Goal: Task Accomplishment & Management: Manage account settings

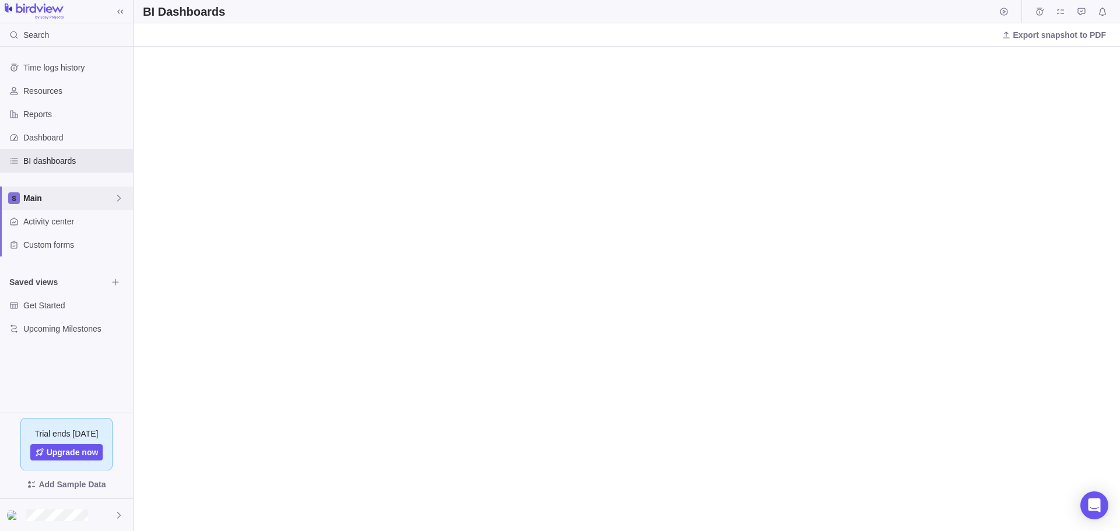
click at [44, 202] on span "Main" at bounding box center [68, 199] width 91 height 12
click at [60, 228] on span "Main" at bounding box center [66, 226] width 71 height 12
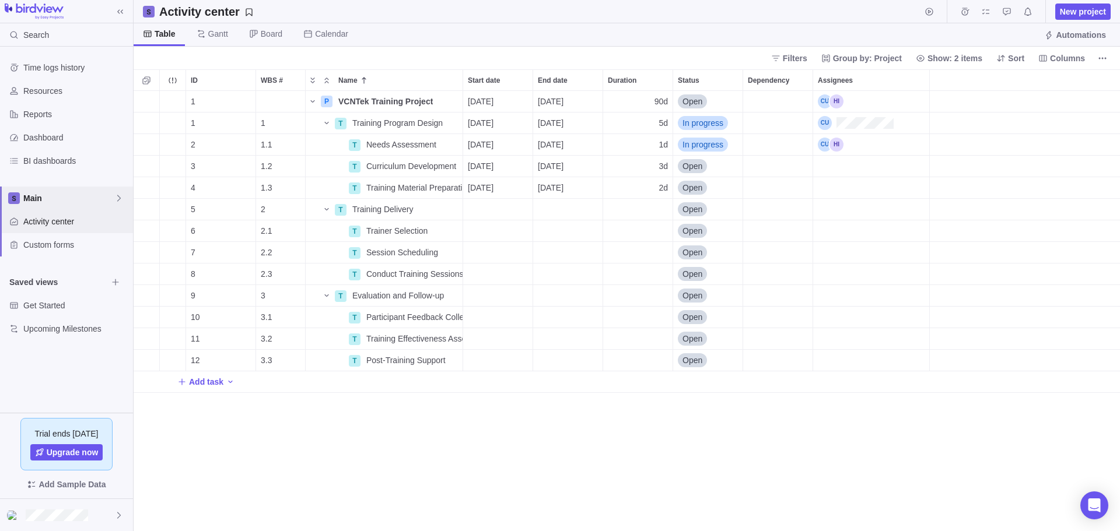
scroll to position [432, 978]
click at [57, 197] on span "Main" at bounding box center [68, 199] width 91 height 12
click at [53, 248] on span "New space" at bounding box center [54, 248] width 42 height 12
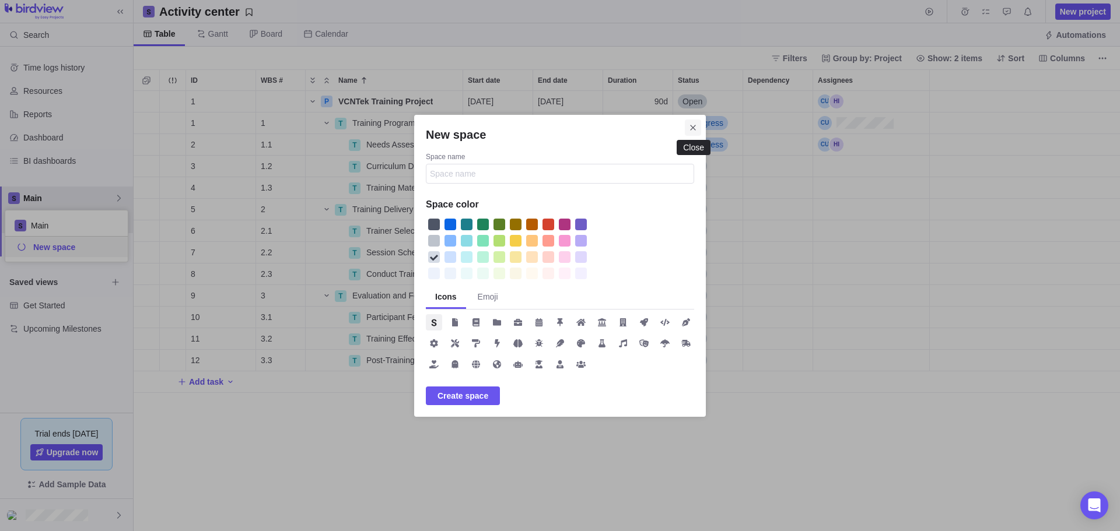
click at [689, 128] on icon "Close" at bounding box center [692, 127] width 9 height 9
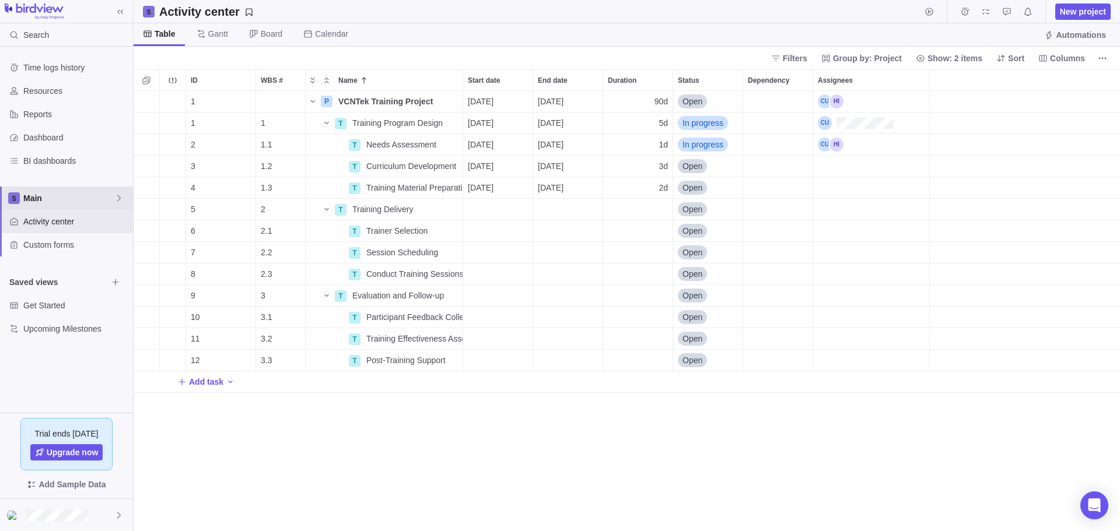
click at [37, 195] on span "Main" at bounding box center [68, 199] width 91 height 12
click at [104, 226] on span "Edit space settings" at bounding box center [110, 226] width 16 height 16
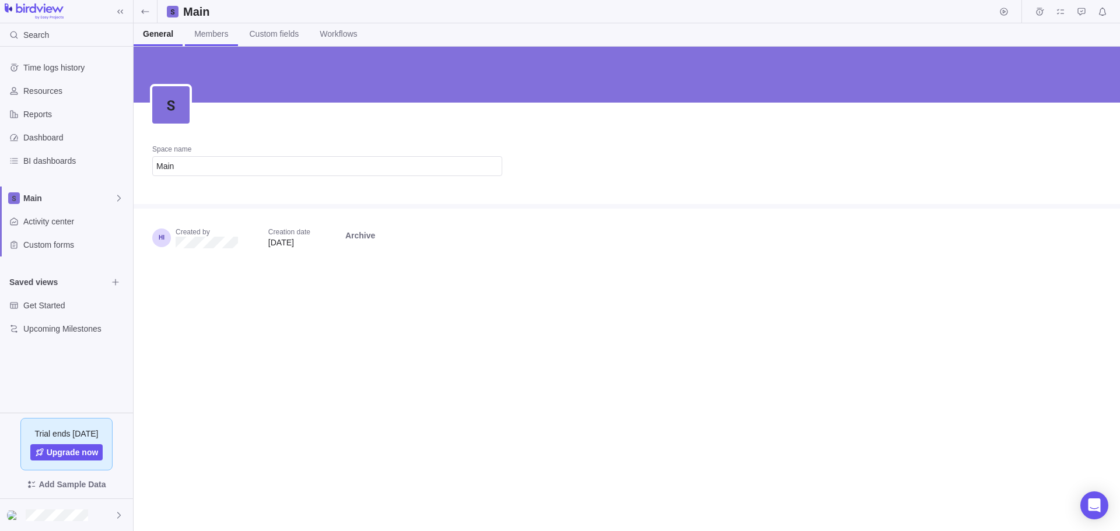
drag, startPoint x: 212, startPoint y: 36, endPoint x: 205, endPoint y: 36, distance: 7.0
click at [211, 36] on span "Members" at bounding box center [211, 34] width 34 height 12
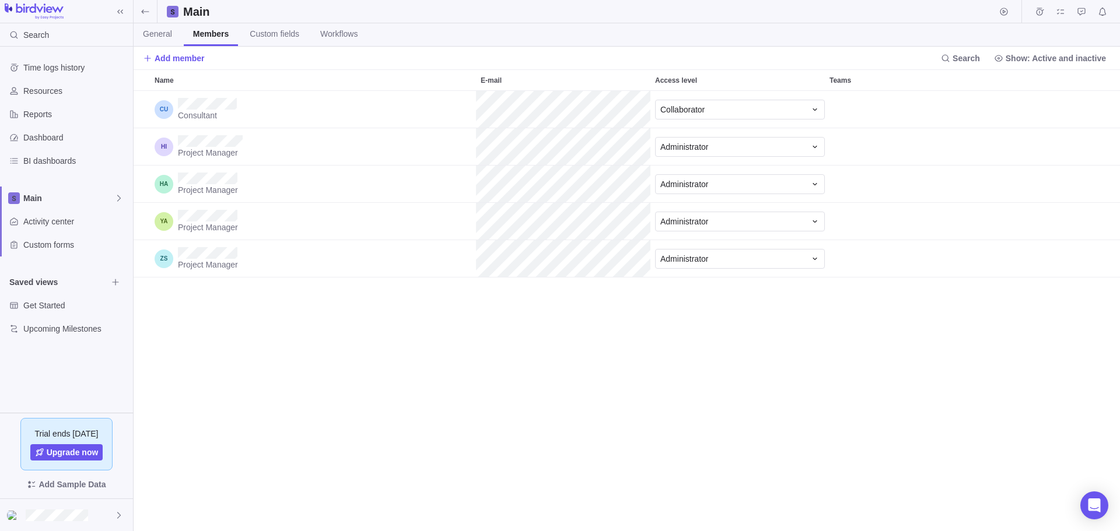
scroll to position [432, 978]
click at [270, 35] on span "Custom fields" at bounding box center [275, 34] width 50 height 12
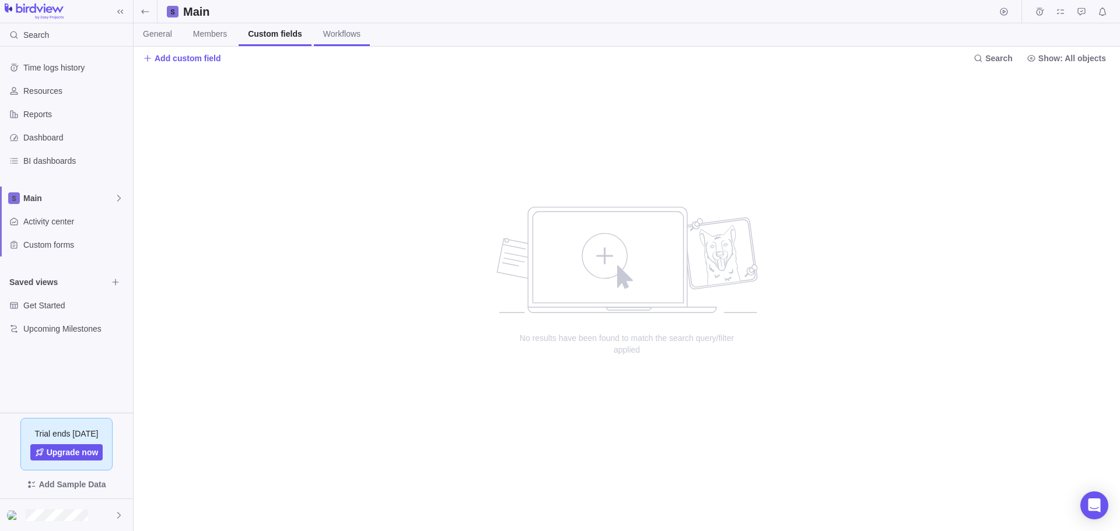
click at [337, 38] on span "Workflows" at bounding box center [341, 34] width 37 height 12
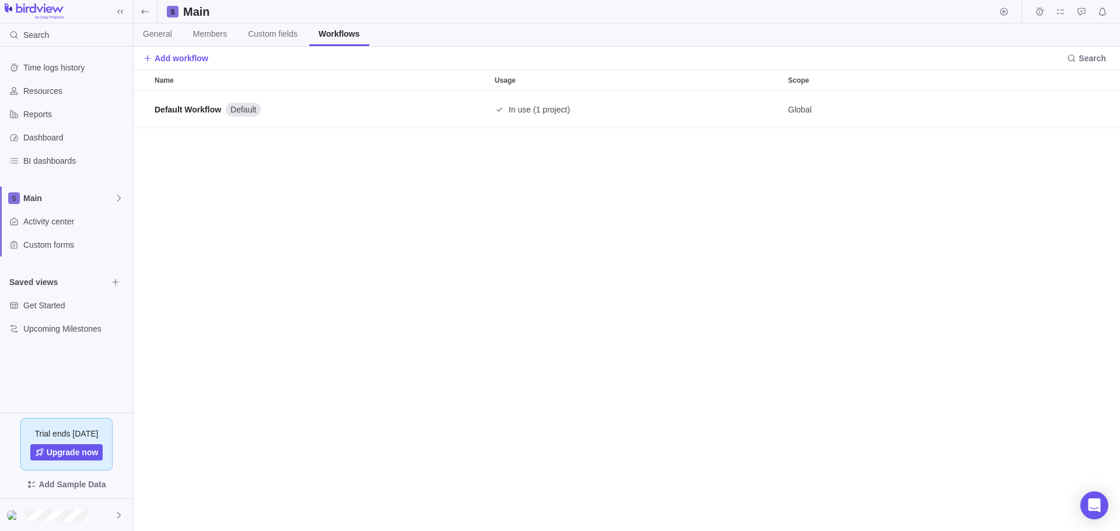
scroll to position [432, 978]
click at [38, 197] on span "Main" at bounding box center [68, 199] width 91 height 12
click at [50, 228] on span "Main" at bounding box center [66, 226] width 71 height 12
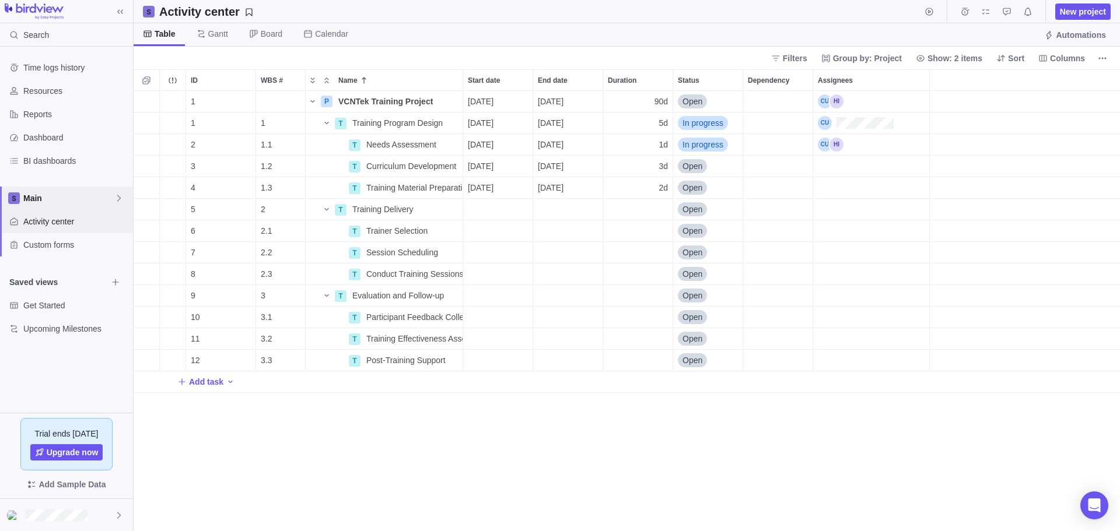
scroll to position [432, 978]
click at [226, 382] on icon "Add activity" at bounding box center [230, 381] width 9 height 9
click at [208, 418] on div "ID WBS # Name Start date End date Duration Status Dependency Assignees 1 P VCNT…" at bounding box center [627, 300] width 986 height 462
click at [706, 121] on span "In progress" at bounding box center [703, 123] width 41 height 12
click at [701, 105] on div "ID WBS # Name Start date End date Duration Status Dependency Assignees 1 P VCNT…" at bounding box center [627, 300] width 986 height 462
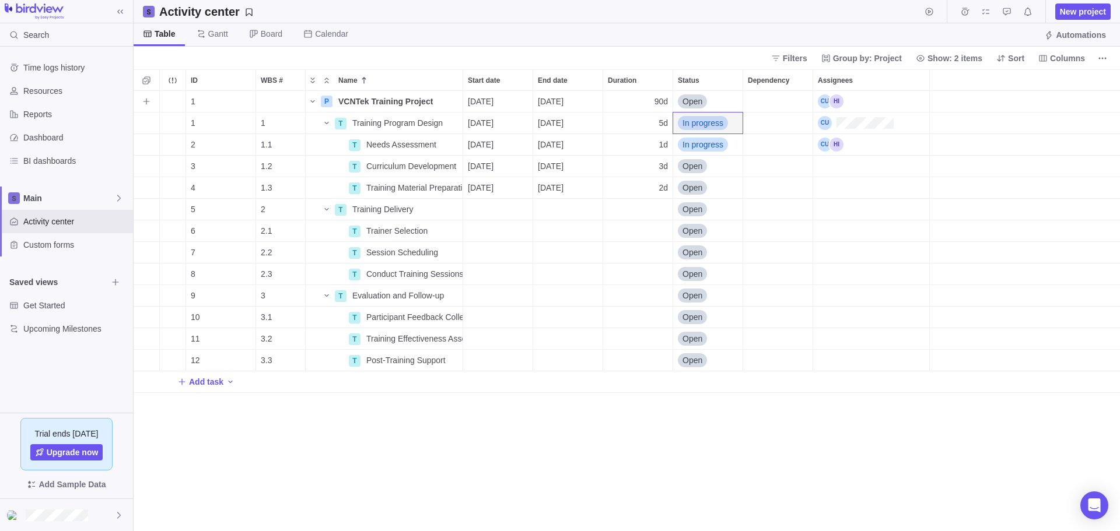
click at [699, 102] on span "Open" at bounding box center [693, 102] width 20 height 12
click at [709, 466] on div "ID WBS # Name Start date End date Duration Status Dependency Assignees 1 P VCNT…" at bounding box center [627, 300] width 986 height 462
click at [769, 101] on div "Dependency" at bounding box center [777, 101] width 69 height 21
click at [772, 126] on div "Dependency" at bounding box center [777, 123] width 69 height 21
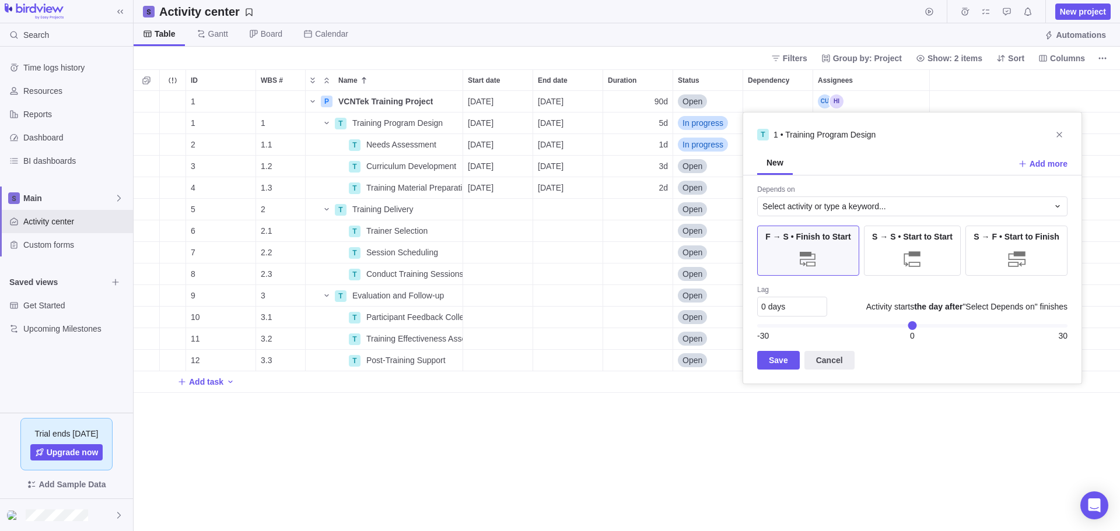
click at [775, 99] on div "ID WBS # Name Start date End date Duration Status Dependency Assignees 1 P VCNT…" at bounding box center [627, 300] width 986 height 462
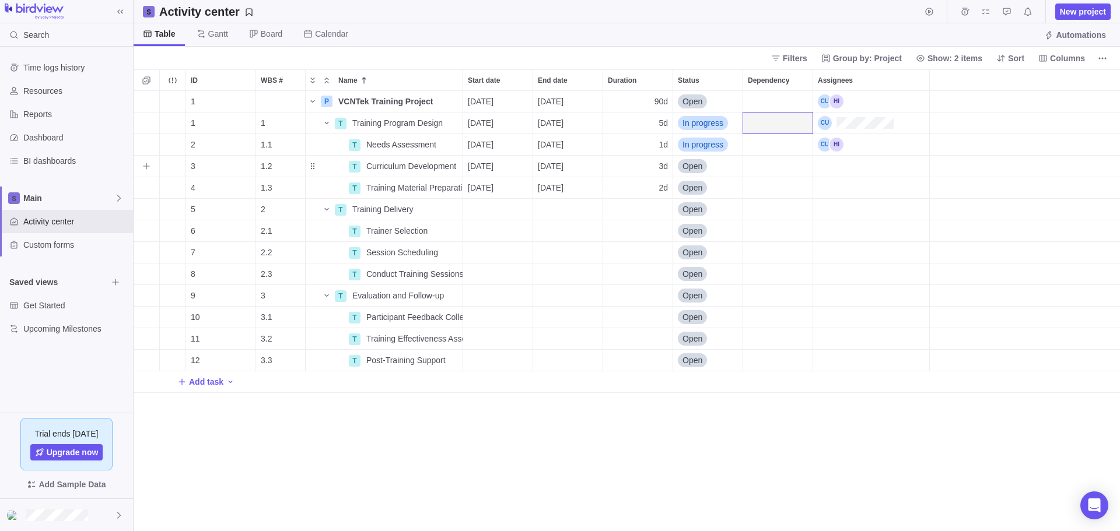
click at [758, 168] on div "Dependency" at bounding box center [777, 166] width 69 height 21
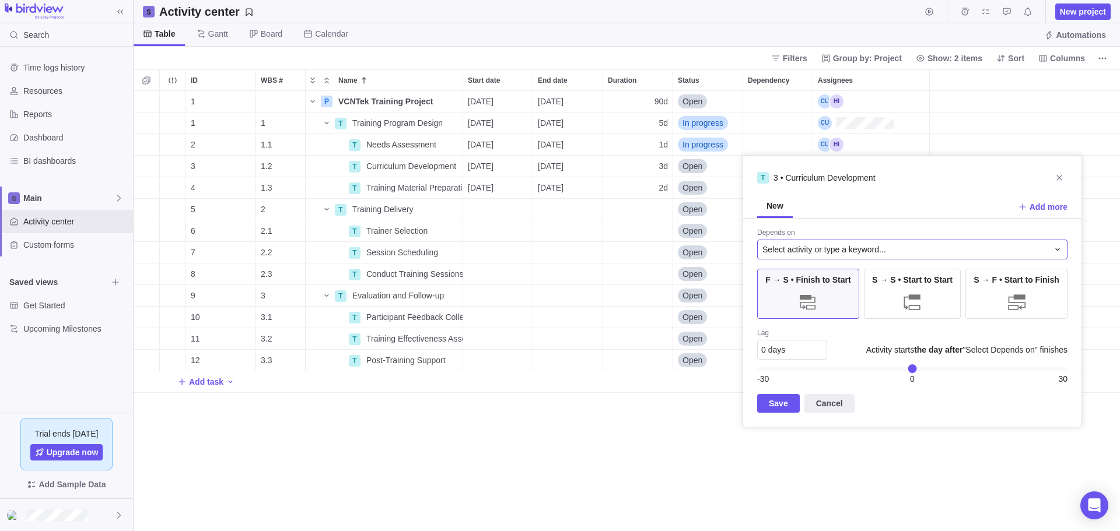
click at [837, 250] on span "Select activity or type a keyword..." at bounding box center [824, 250] width 124 height 12
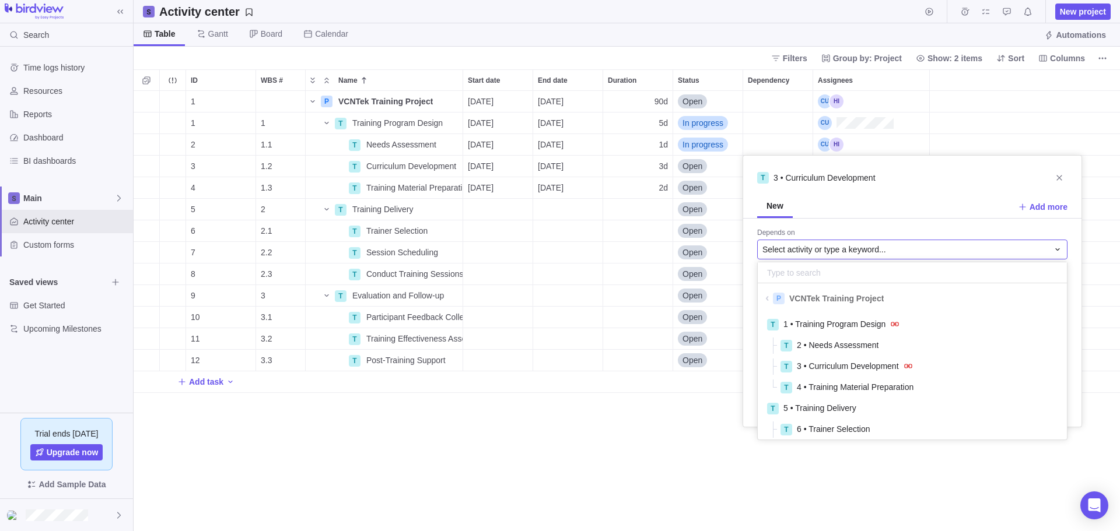
scroll to position [122, 300]
click at [825, 344] on span "2 • Needs Assessment" at bounding box center [838, 346] width 82 height 12
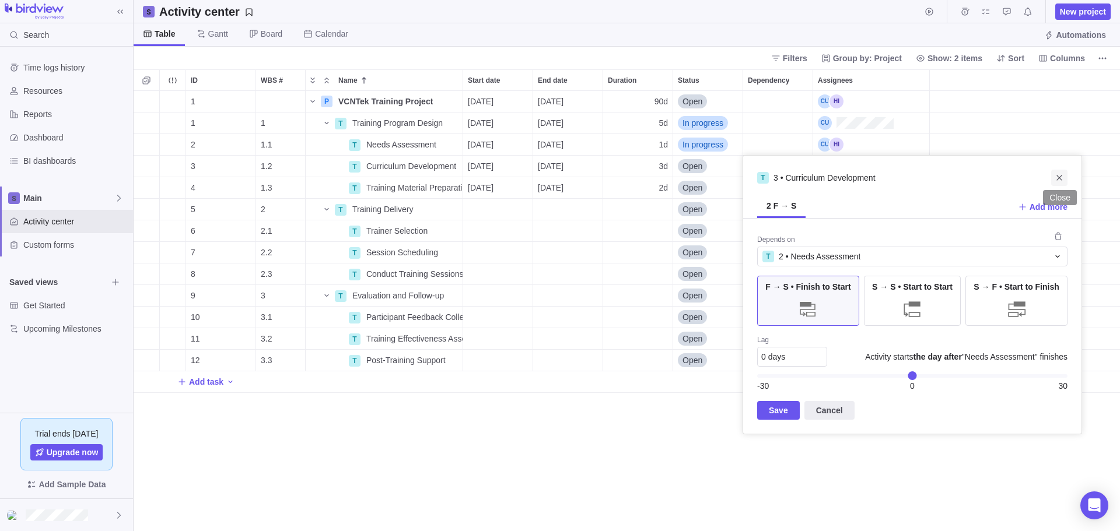
click at [1061, 176] on icon "Close" at bounding box center [1058, 177] width 5 height 5
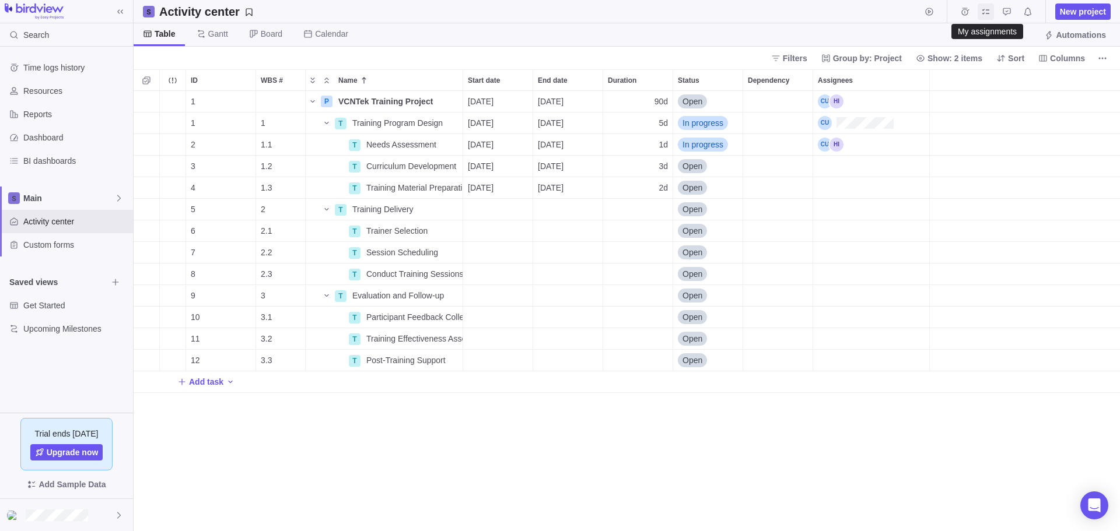
click at [984, 13] on icon "My assignments" at bounding box center [985, 11] width 7 height 5
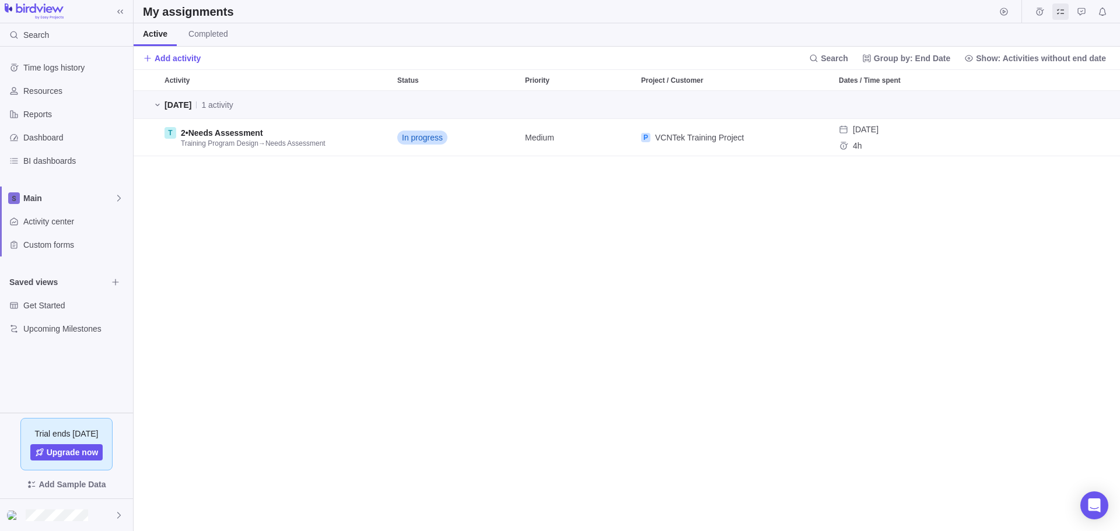
scroll to position [432, 978]
click at [902, 59] on span "Group by: End Date" at bounding box center [912, 59] width 76 height 12
click at [1025, 61] on body "Search Time logs history Resources Reports Dashboard BI dashboards Main Activit…" at bounding box center [560, 265] width 1120 height 531
click at [1025, 61] on span "Show: Activities without end date" at bounding box center [1041, 59] width 130 height 12
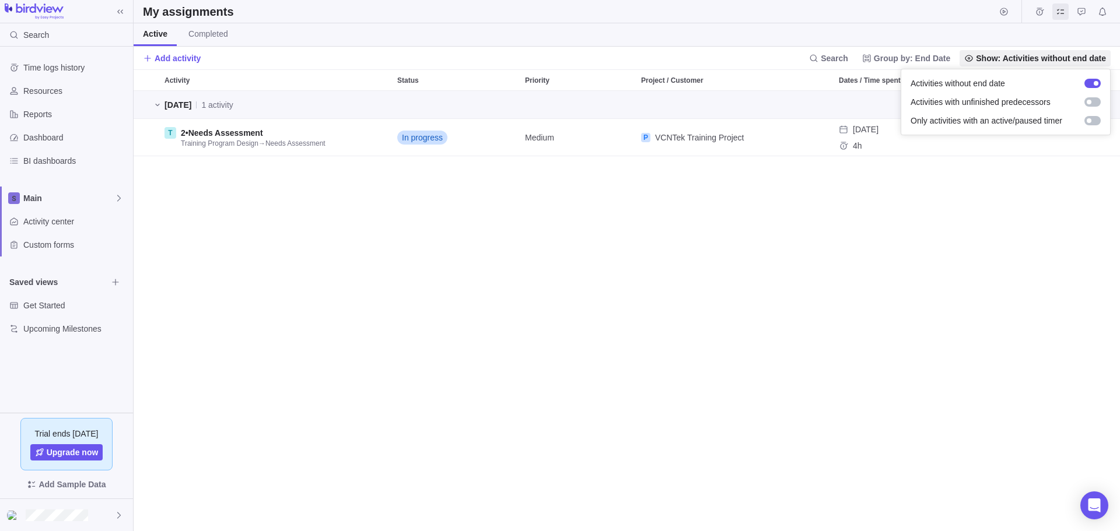
click at [982, 245] on body "Search Time logs history Resources Reports Dashboard BI dashboards Main Activit…" at bounding box center [560, 265] width 1120 height 531
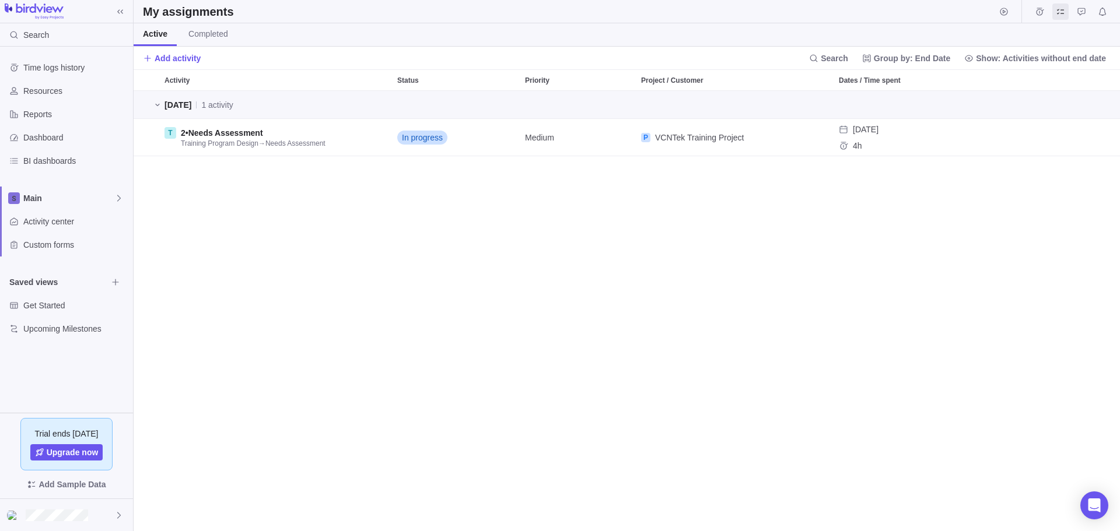
click at [865, 58] on div "Search Group by: End Date Show: Activities without end date" at bounding box center [957, 58] width 306 height 16
click at [914, 55] on span "Group by: End Date" at bounding box center [912, 59] width 76 height 12
click at [699, 285] on body "Search Time logs history Resources Reports Dashboard BI dashboards Main Activit…" at bounding box center [560, 265] width 1120 height 531
click at [201, 28] on span "Completed" at bounding box center [208, 34] width 40 height 12
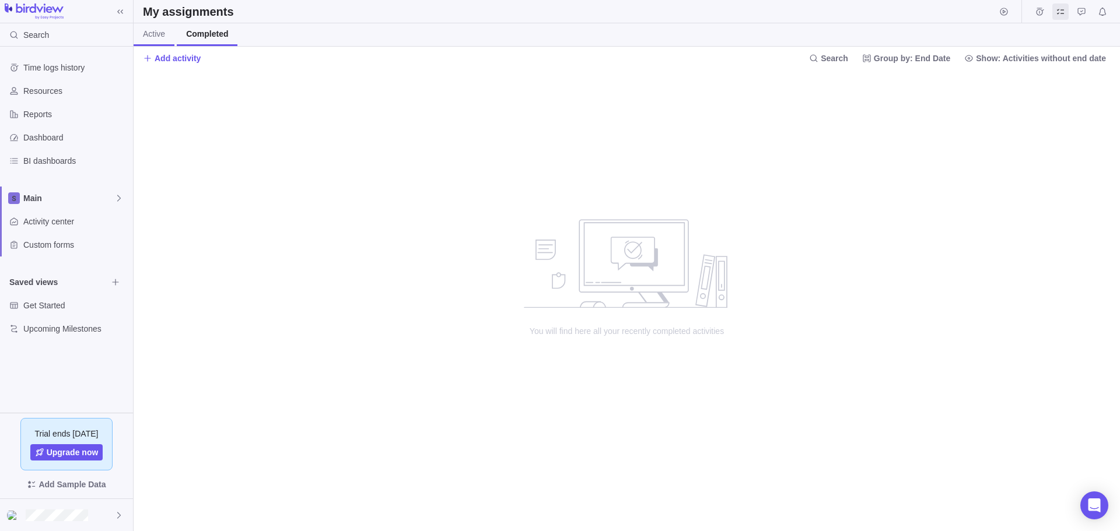
click at [160, 33] on span "Active" at bounding box center [154, 34] width 22 height 12
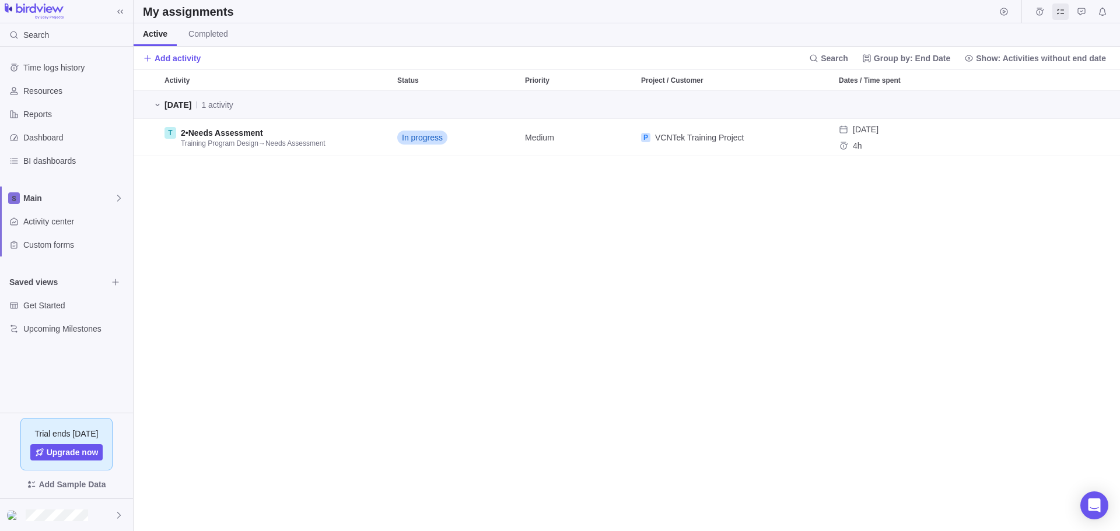
scroll to position [432, 978]
click at [41, 222] on span "Activity center" at bounding box center [75, 222] width 105 height 12
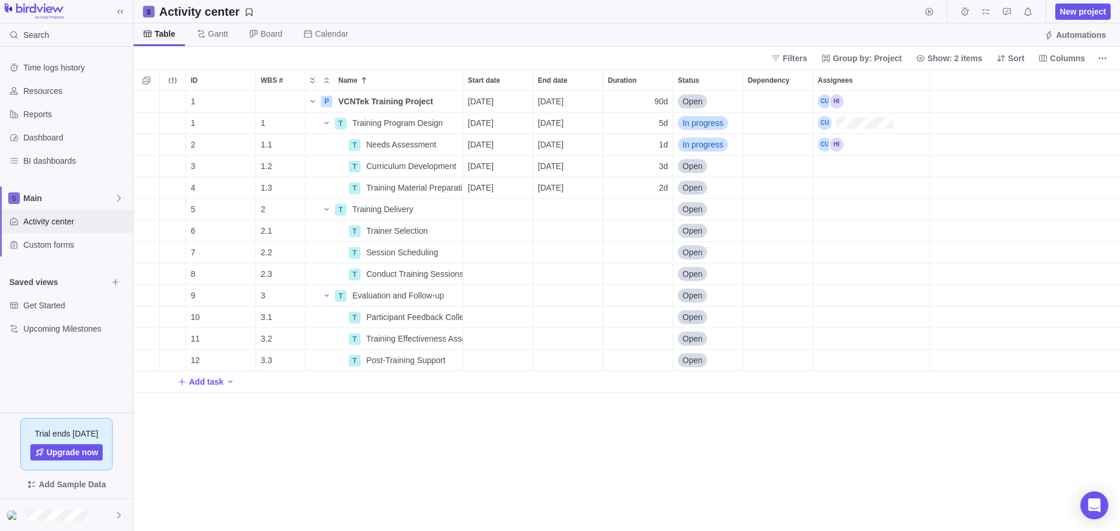
scroll to position [432, 978]
click at [423, 121] on span "Details" at bounding box center [425, 123] width 27 height 12
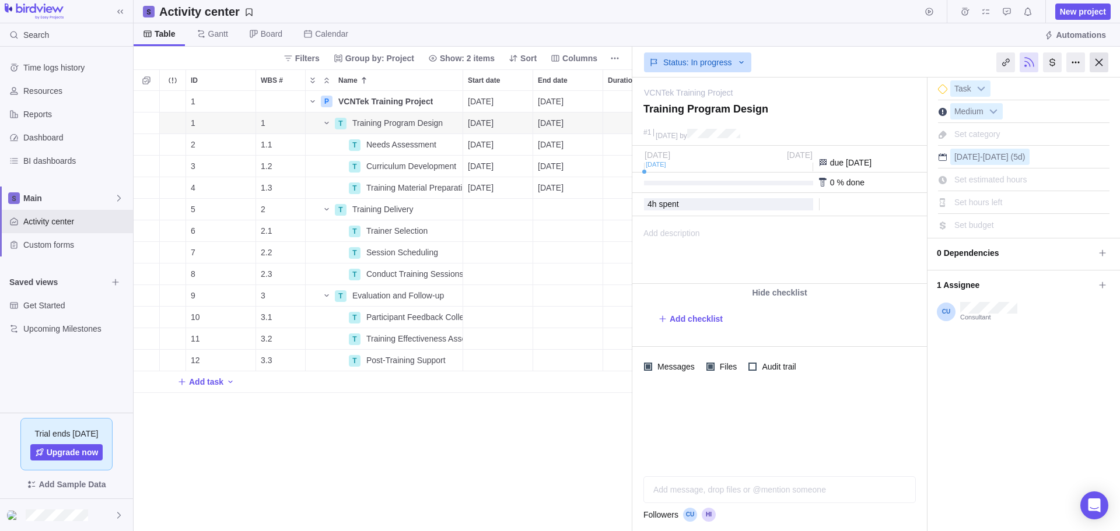
click at [1100, 63] on div at bounding box center [1099, 63] width 19 height 20
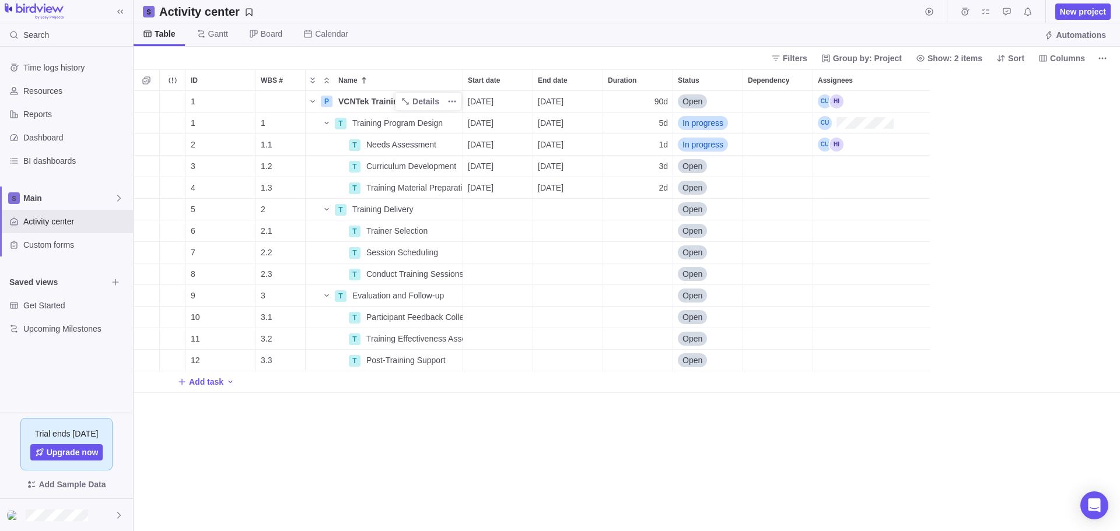
scroll to position [432, 978]
click at [449, 123] on icon "More actions" at bounding box center [450, 124] width 2 height 2
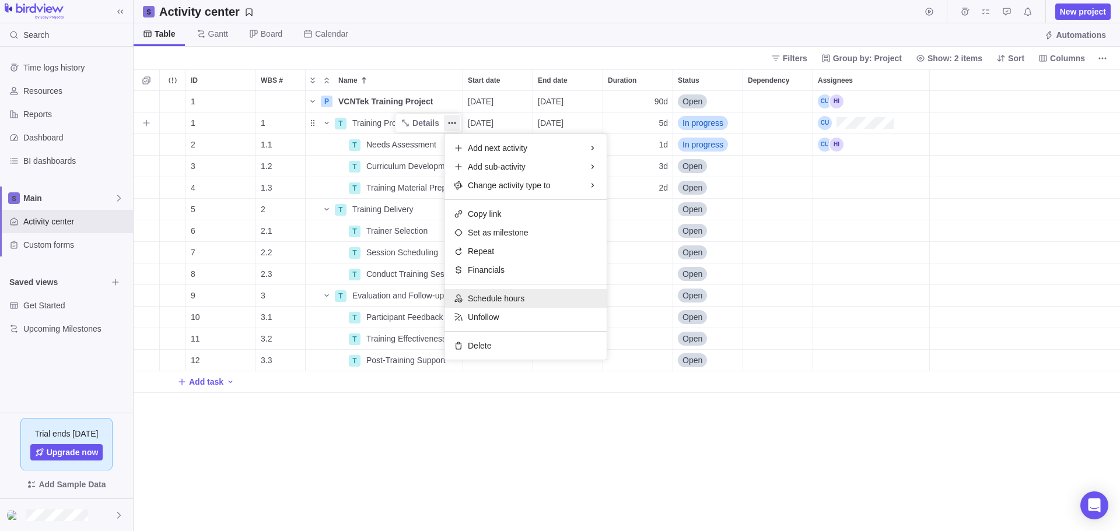
click at [485, 299] on span "Schedule hours" at bounding box center [496, 299] width 57 height 12
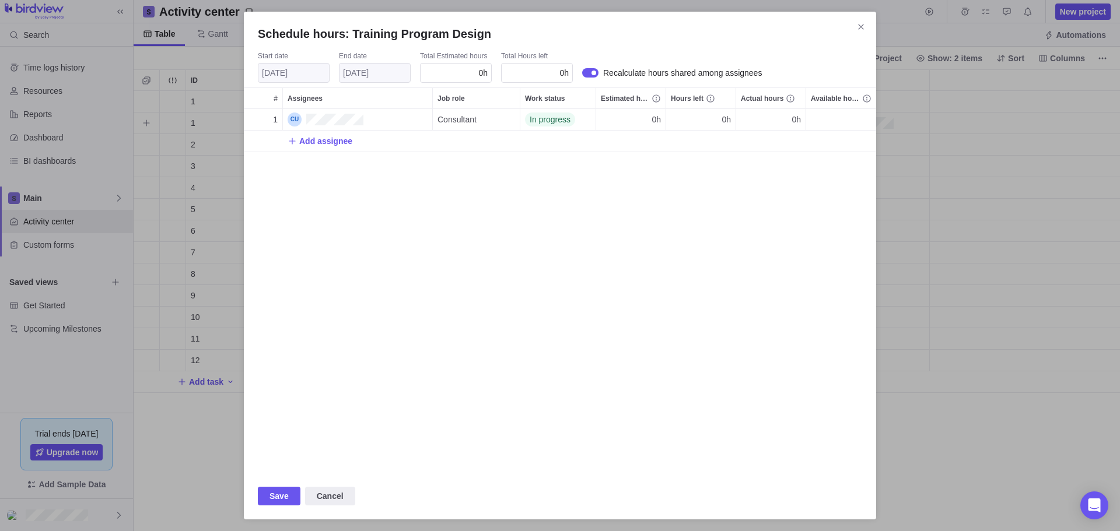
scroll to position [355, 624]
click at [862, 29] on icon "Close" at bounding box center [860, 26] width 9 height 9
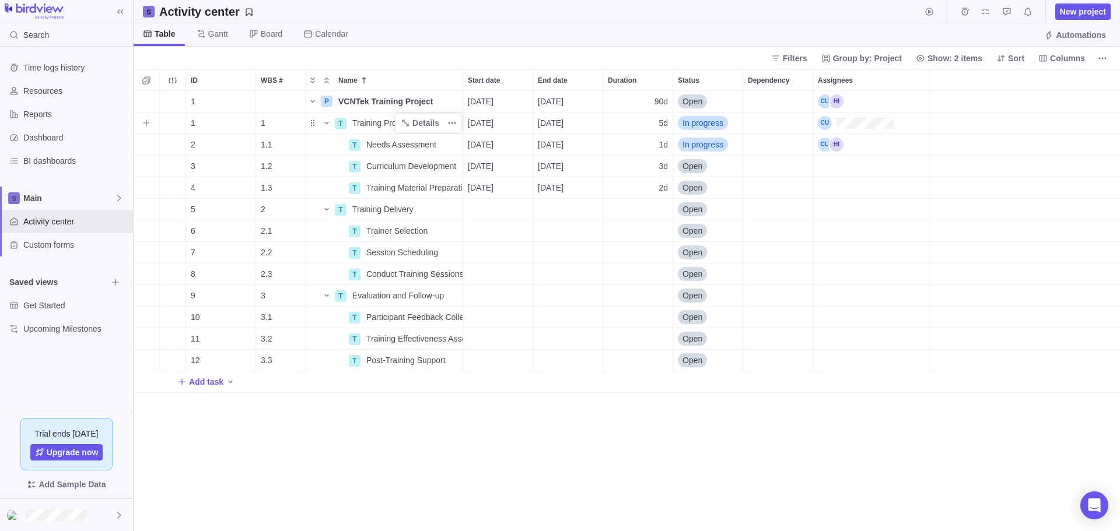
click at [363, 123] on span "Training Program Design" at bounding box center [397, 123] width 90 height 12
click at [439, 119] on input "Training Program Design" at bounding box center [405, 123] width 116 height 22
drag, startPoint x: 412, startPoint y: 430, endPoint x: 375, endPoint y: 299, distance: 136.3
click at [412, 426] on div "ID WBS # Name Start date End date Duration Status Dependency Assignees 1 P VCNT…" at bounding box center [627, 300] width 986 height 462
click at [418, 122] on span "Details" at bounding box center [425, 123] width 27 height 12
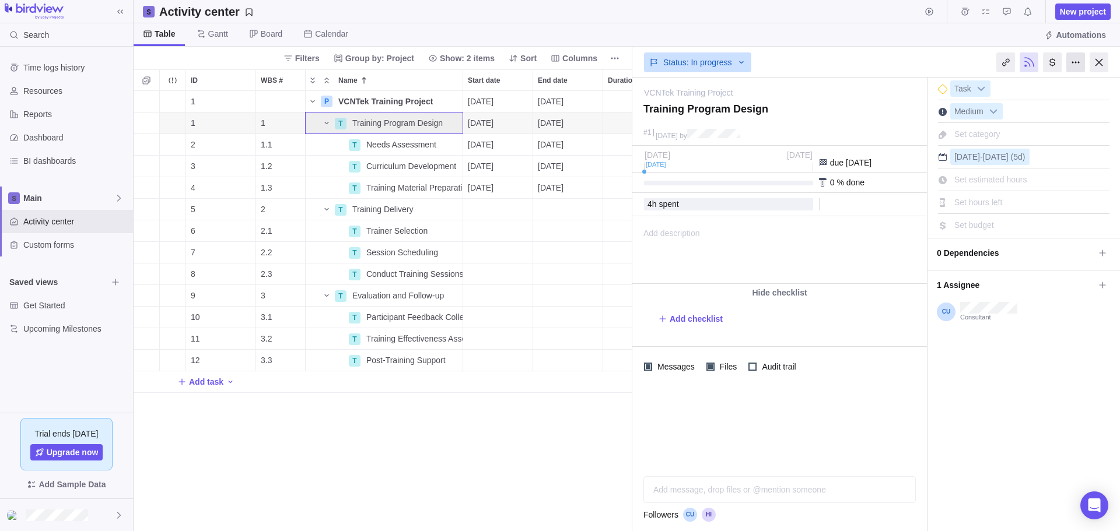
click at [1072, 57] on div at bounding box center [1075, 63] width 19 height 20
click at [918, 60] on div "Status: In progress" at bounding box center [779, 61] width 295 height 27
click at [1048, 61] on div at bounding box center [1052, 63] width 19 height 20
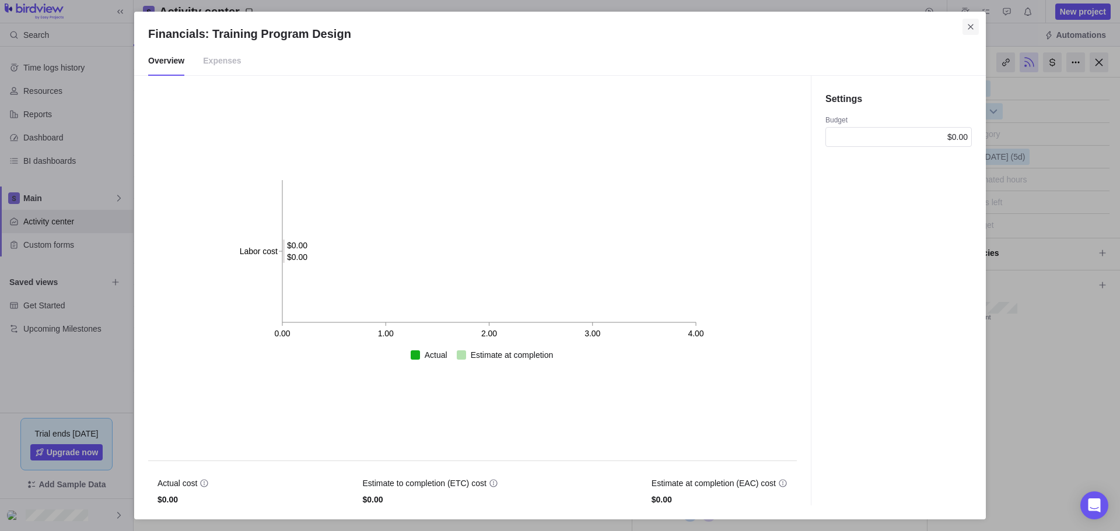
click at [972, 27] on icon "Close" at bounding box center [970, 26] width 9 height 9
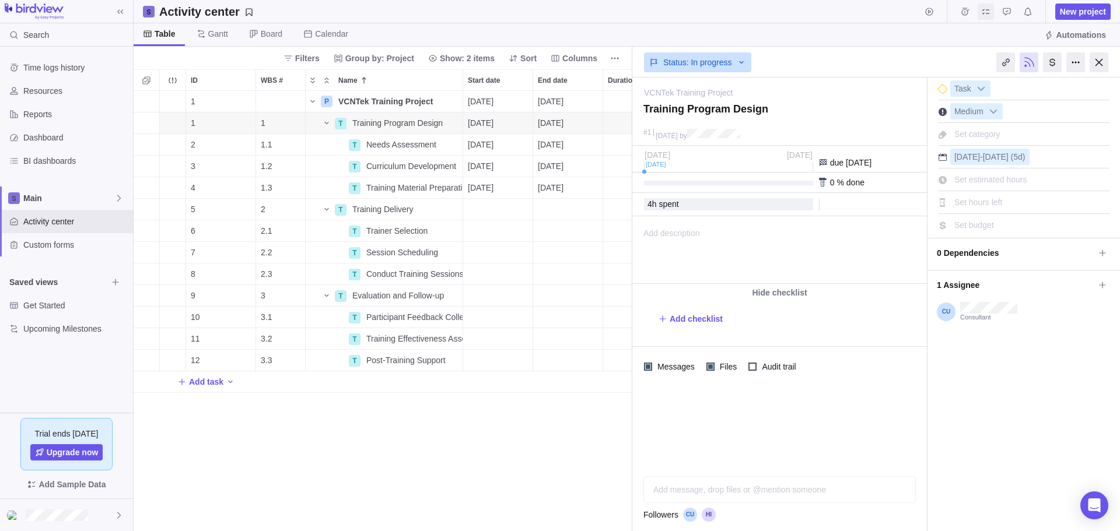
click at [986, 12] on icon "My assignments" at bounding box center [985, 11] width 9 height 9
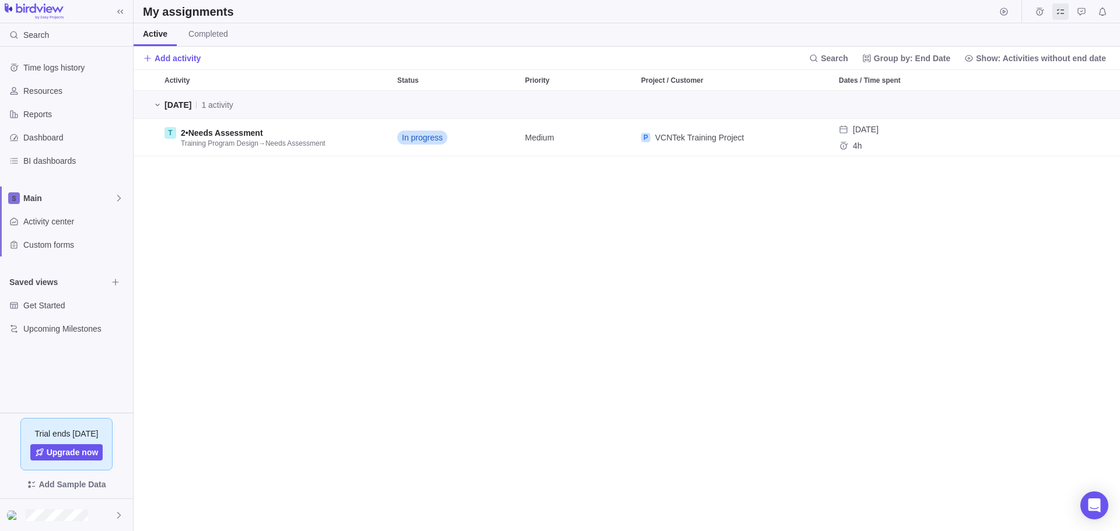
scroll to position [432, 978]
click at [1093, 139] on icon "Add time entry" at bounding box center [1093, 137] width 9 height 9
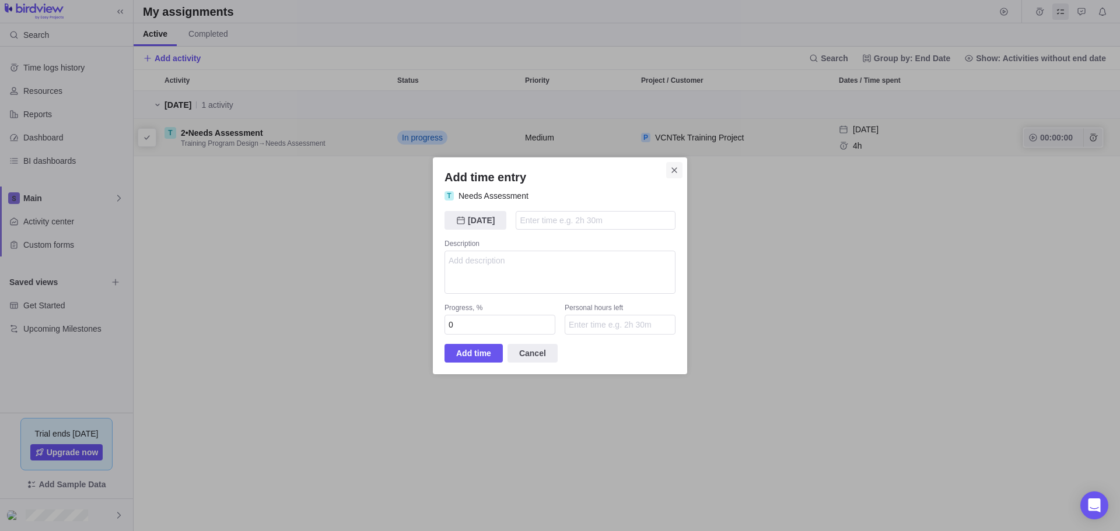
click at [671, 167] on icon "Close" at bounding box center [674, 170] width 9 height 9
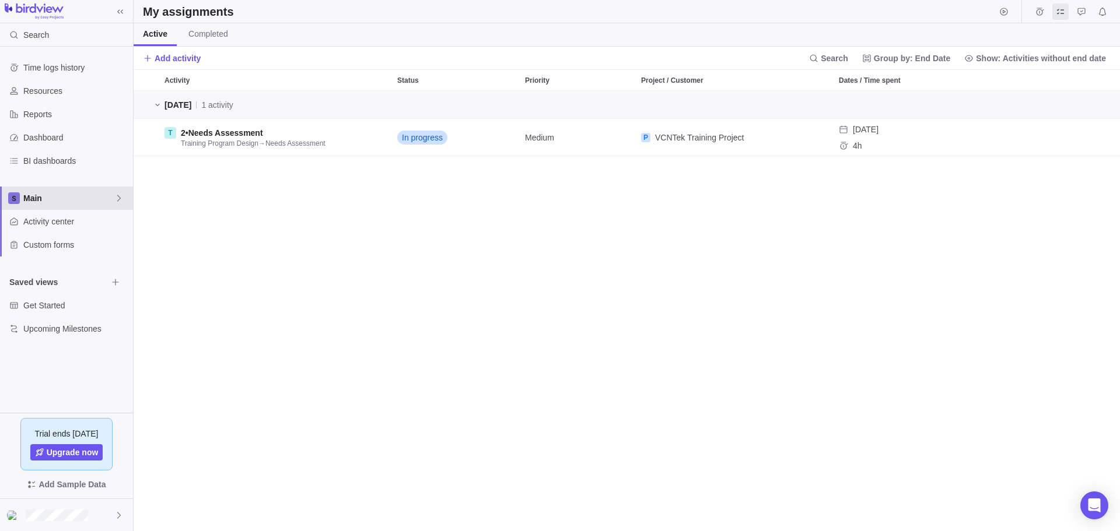
click at [118, 199] on icon at bounding box center [118, 198] width 9 height 9
click at [109, 225] on icon "Edit space settings" at bounding box center [110, 225] width 9 height 9
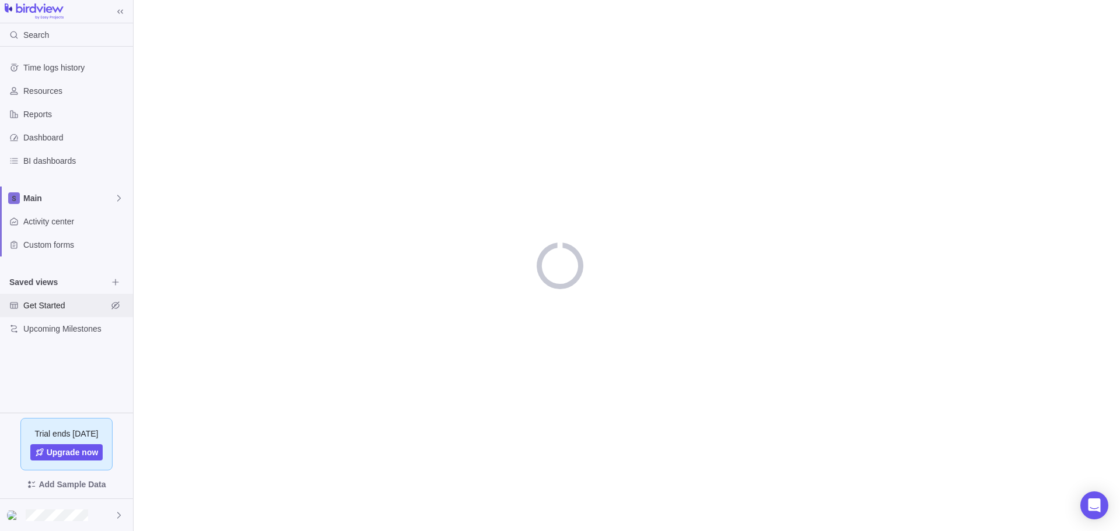
click at [41, 308] on span "Get Started" at bounding box center [65, 306] width 84 height 12
click at [43, 299] on div "Get Started" at bounding box center [66, 305] width 133 height 23
click at [53, 329] on span "Upcoming Milestones" at bounding box center [65, 329] width 84 height 12
click at [46, 305] on span "Get Started" at bounding box center [65, 306] width 84 height 12
click at [116, 306] on icon "Hide view" at bounding box center [115, 305] width 9 height 9
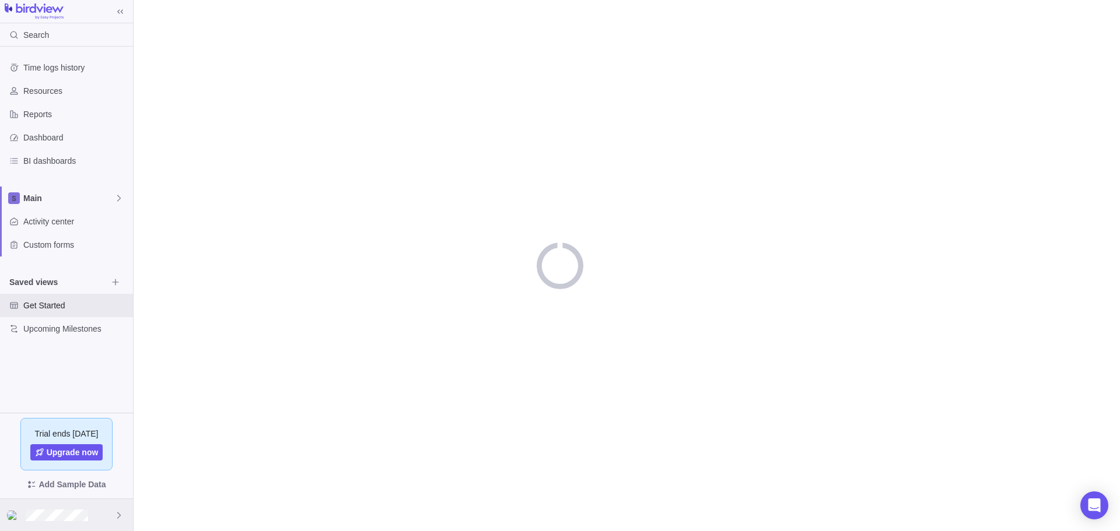
click at [117, 517] on icon at bounding box center [118, 515] width 9 height 9
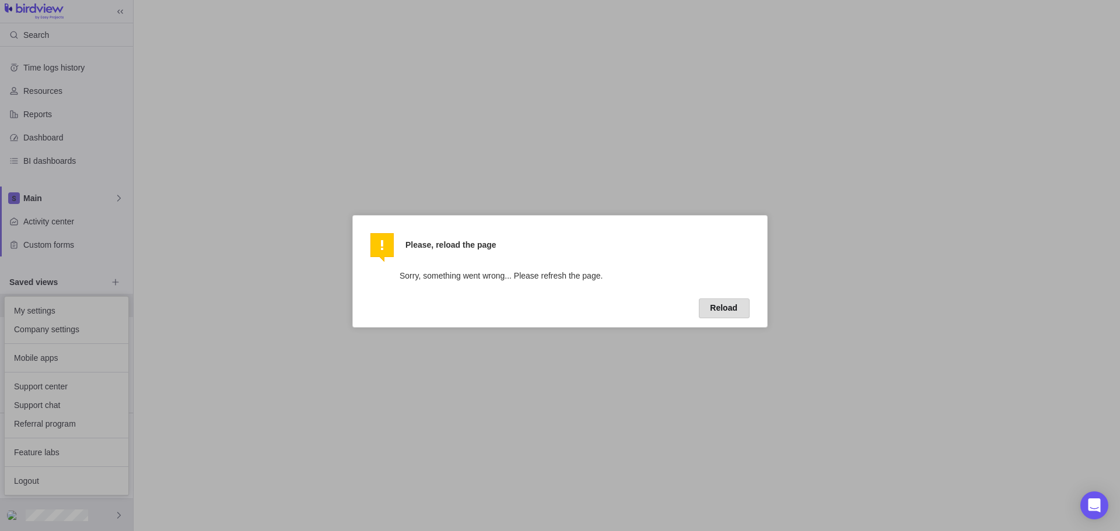
click at [728, 305] on button "Reload" at bounding box center [724, 309] width 51 height 20
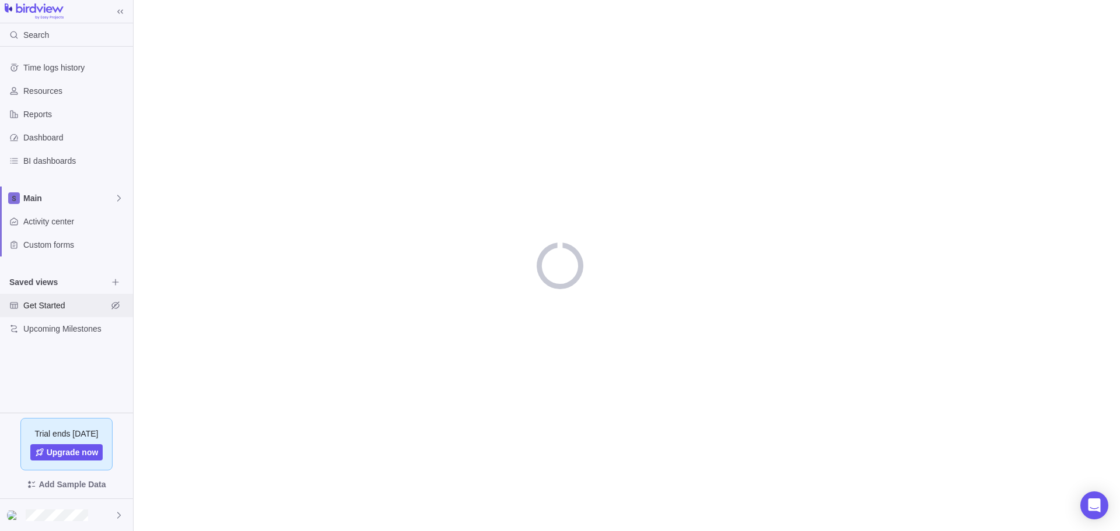
click at [32, 306] on span "Get Started" at bounding box center [65, 306] width 84 height 12
click at [31, 221] on span "Activity center" at bounding box center [75, 222] width 105 height 12
